Goal: Navigation & Orientation: Find specific page/section

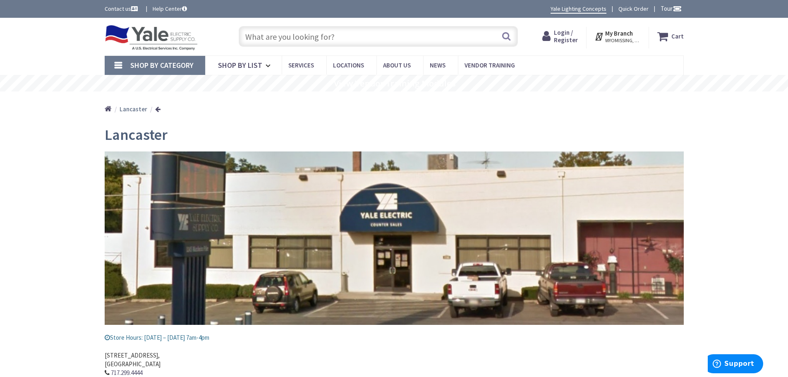
drag, startPoint x: 46, startPoint y: 1, endPoint x: 67, endPoint y: 168, distance: 168.1
click at [67, 168] on div "Skip to Content Toggle Nav Search Cart My Cart Close" at bounding box center [394, 231] width 788 height 426
drag, startPoint x: 656, startPoint y: 0, endPoint x: 729, endPoint y: 110, distance: 132.2
click at [729, 110] on div "Home [GEOGRAPHIC_DATA]" at bounding box center [394, 105] width 788 height 29
drag, startPoint x: 250, startPoint y: 108, endPoint x: 221, endPoint y: 110, distance: 29.4
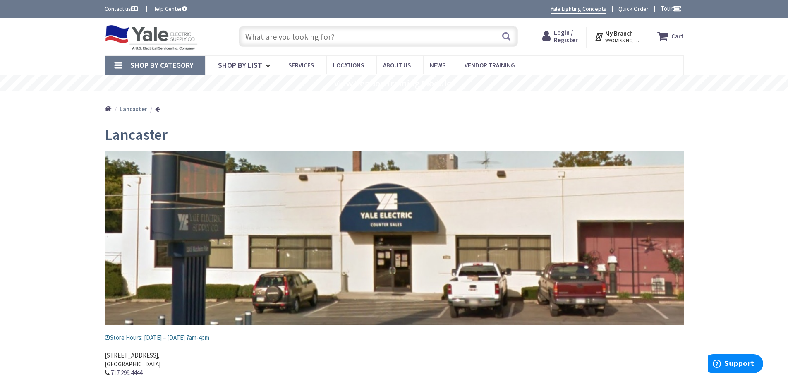
click at [221, 110] on div "Home [GEOGRAPHIC_DATA]" at bounding box center [394, 105] width 621 height 29
drag, startPoint x: 677, startPoint y: 0, endPoint x: 532, endPoint y: 126, distance: 191.8
click at [532, 126] on div "[GEOGRAPHIC_DATA] Store Hours: [DATE] – [DATE] 7am-4pm [STREET_ADDRESS] 717.299…" at bounding box center [394, 281] width 579 height 323
drag, startPoint x: 27, startPoint y: 0, endPoint x: 50, endPoint y: 53, distance: 57.8
click at [50, 53] on div "Skip to Content Toggle Nav Search Cart My Cart Close" at bounding box center [394, 37] width 788 height 38
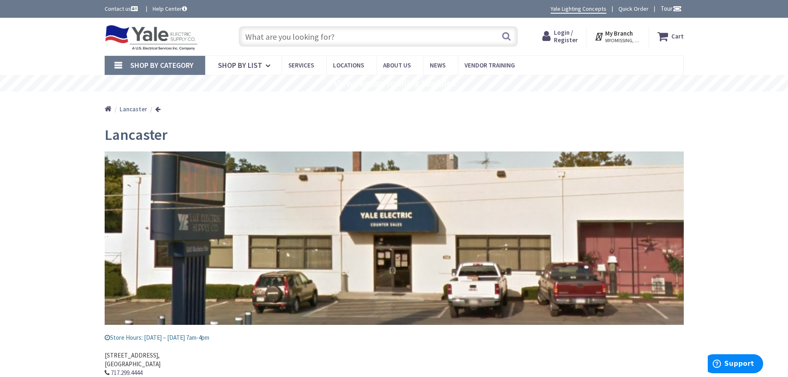
drag, startPoint x: 39, startPoint y: 0, endPoint x: 272, endPoint y: 113, distance: 258.5
click at [272, 113] on div "Home [GEOGRAPHIC_DATA]" at bounding box center [394, 105] width 621 height 29
drag, startPoint x: 738, startPoint y: 0, endPoint x: 715, endPoint y: 110, distance: 111.6
click at [715, 110] on div "Home [GEOGRAPHIC_DATA]" at bounding box center [394, 105] width 788 height 29
click at [599, 37] on icon at bounding box center [599, 36] width 11 height 15
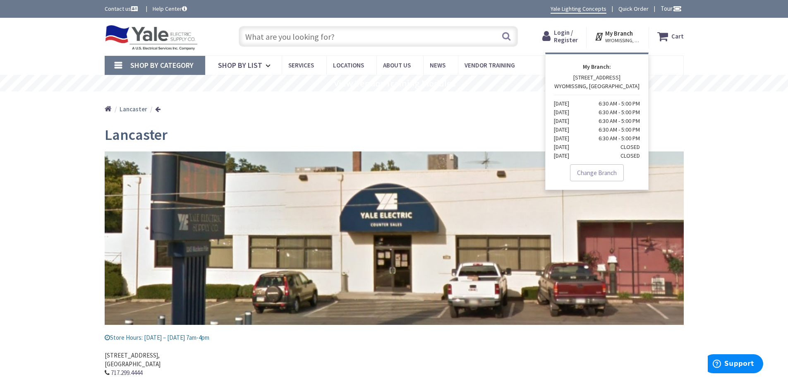
click at [676, 60] on nav "Shop By Category Conduit and Fittings Cable Tray & Accessories Cable Trays Cabl…" at bounding box center [394, 65] width 579 height 20
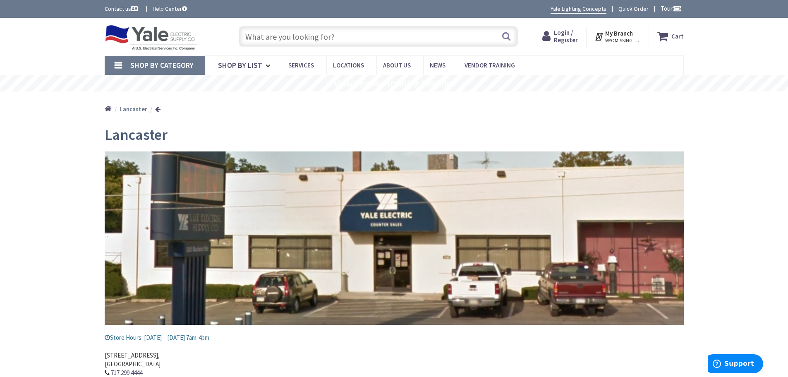
click at [626, 38] on span "WYOMISSING, [GEOGRAPHIC_DATA]" at bounding box center [622, 40] width 35 height 7
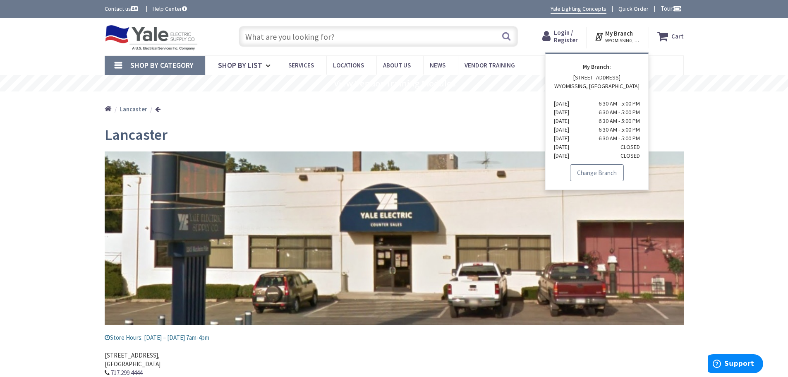
click at [597, 173] on link "Change Branch" at bounding box center [597, 172] width 54 height 17
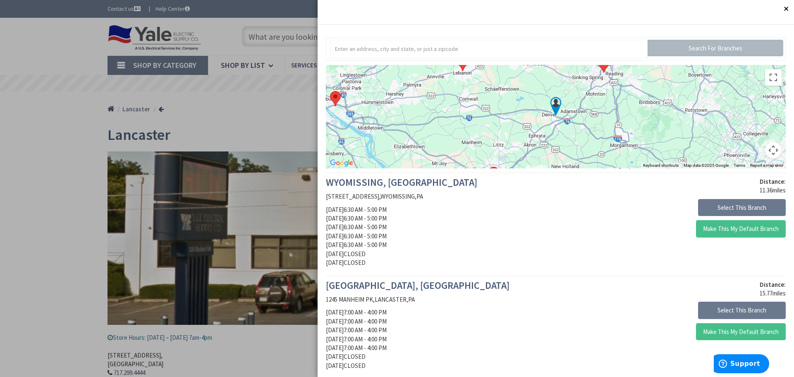
click at [477, 18] on header "Close Ok" at bounding box center [556, 12] width 477 height 25
click at [211, 25] on div at bounding box center [397, 188] width 794 height 377
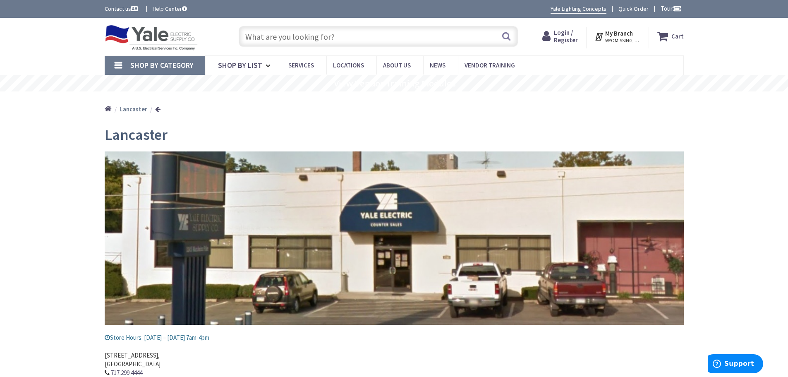
click at [600, 36] on icon at bounding box center [599, 36] width 11 height 15
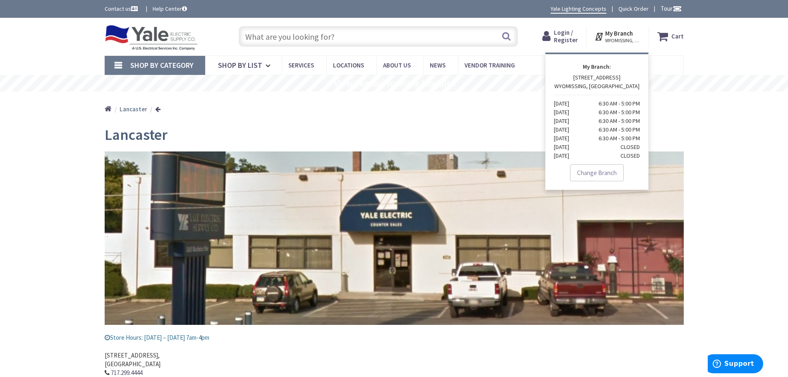
click at [661, 58] on nav "Shop By Category Conduit and Fittings Cable Tray & Accessories Cable Trays Cabl…" at bounding box center [394, 65] width 579 height 20
